Goal: Transaction & Acquisition: Purchase product/service

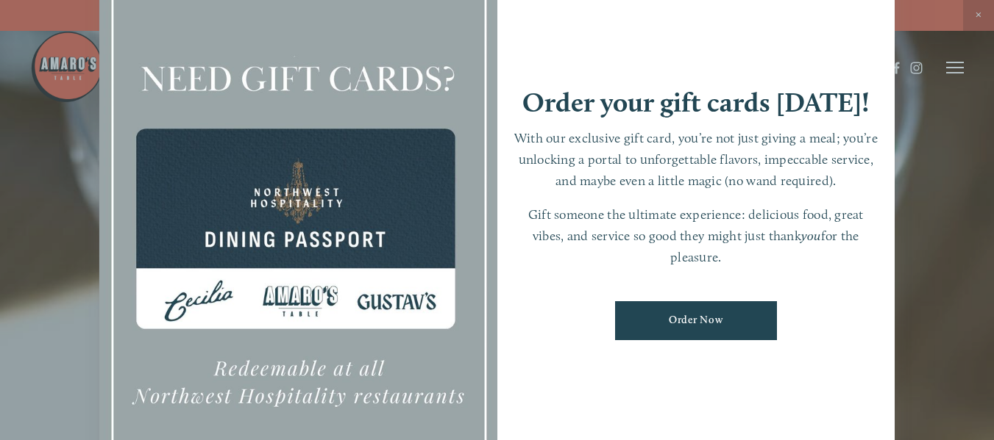
click at [977, 15] on div at bounding box center [497, 220] width 994 height 440
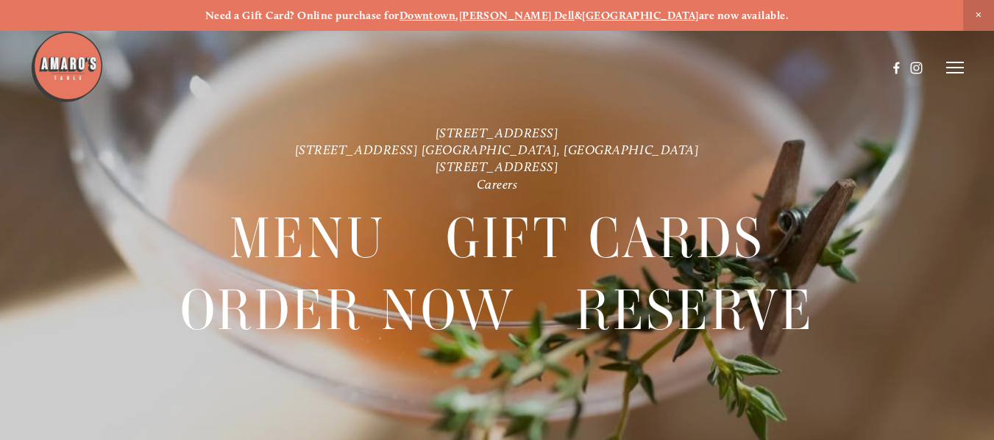
click at [949, 68] on line at bounding box center [955, 68] width 18 height 0
click at [699, 69] on span "Menu" at bounding box center [697, 67] width 27 height 13
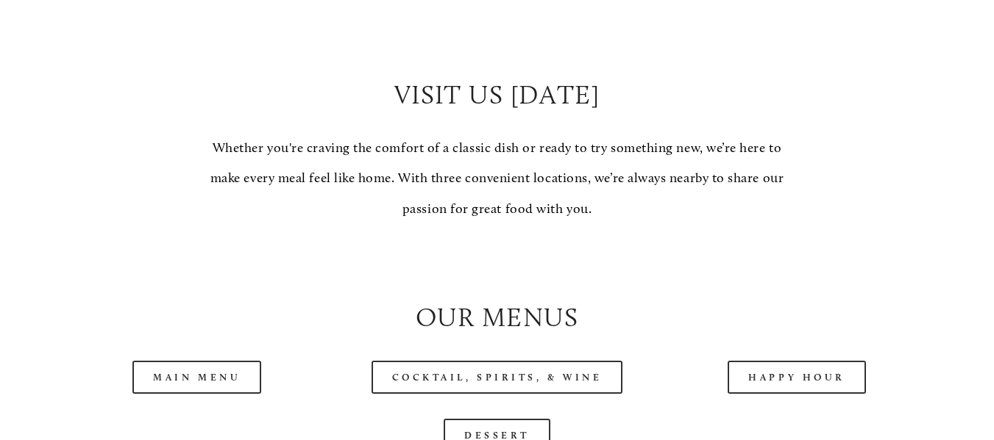
scroll to position [1324, 0]
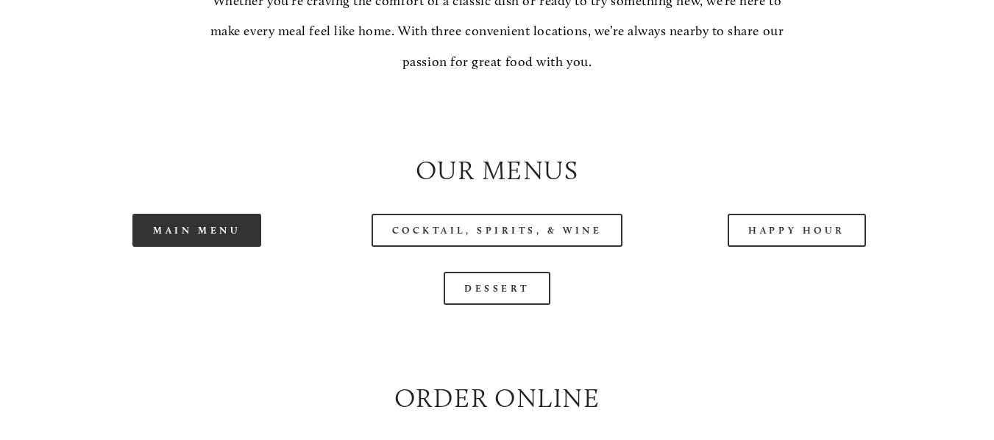
click at [176, 244] on link "Main Menu" at bounding box center [196, 230] width 129 height 33
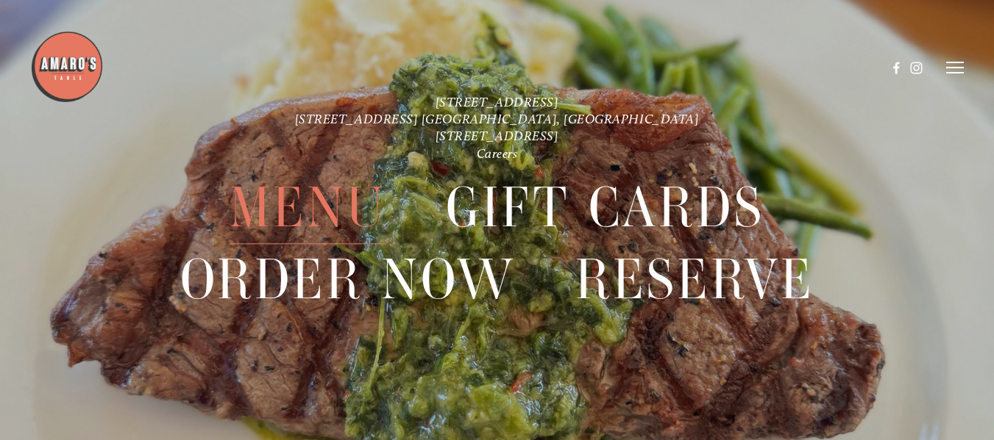
scroll to position [3150, 0]
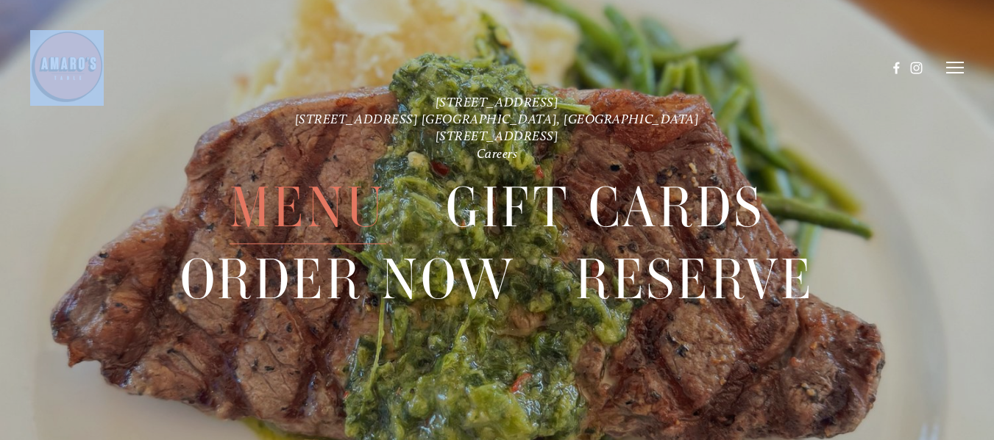
drag, startPoint x: 385, startPoint y: 103, endPoint x: 427, endPoint y: 110, distance: 43.3
click at [427, 110] on header "Menu Order Now Visit Gallery 0" at bounding box center [497, 67] width 934 height 135
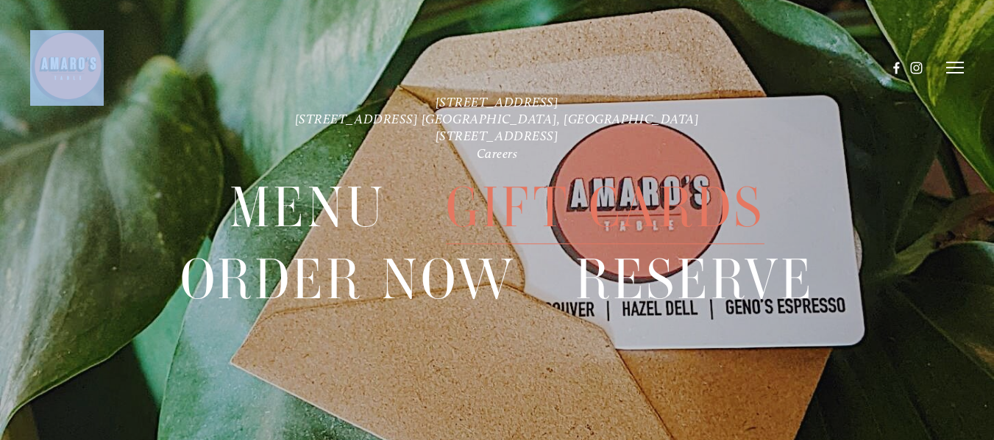
click at [544, 218] on span "Gift Cards" at bounding box center [605, 208] width 318 height 72
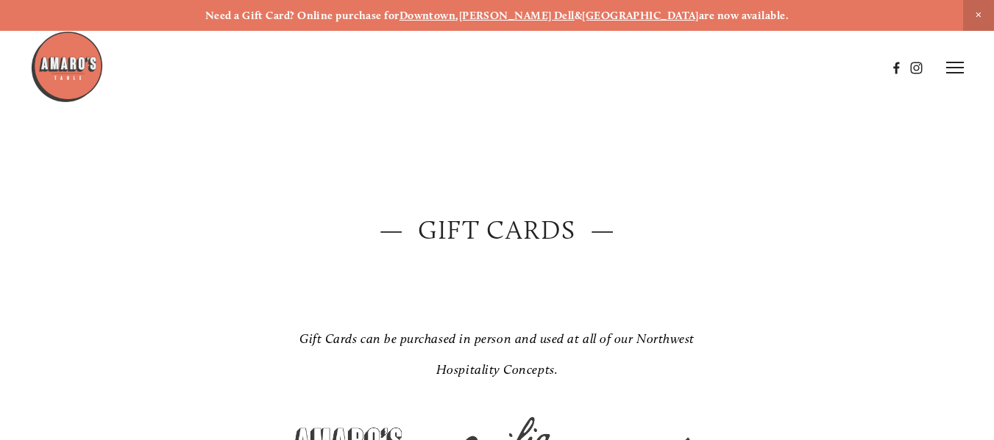
click at [540, 226] on h2 "— Gift Cards —" at bounding box center [497, 230] width 874 height 37
